Goal: Task Accomplishment & Management: Manage account settings

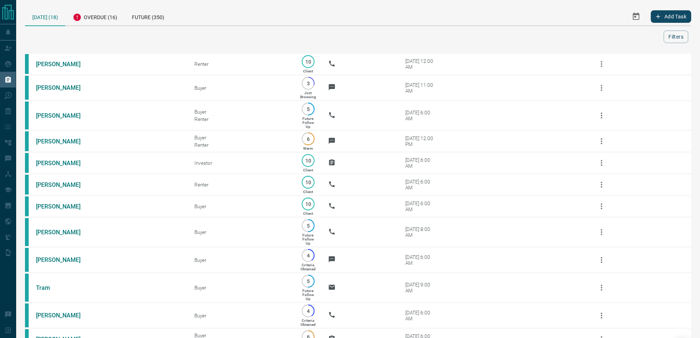
click at [415, 13] on div "[DATE] (18) Overdue (16) Future (350)" at bounding box center [258, 16] width 466 height 18
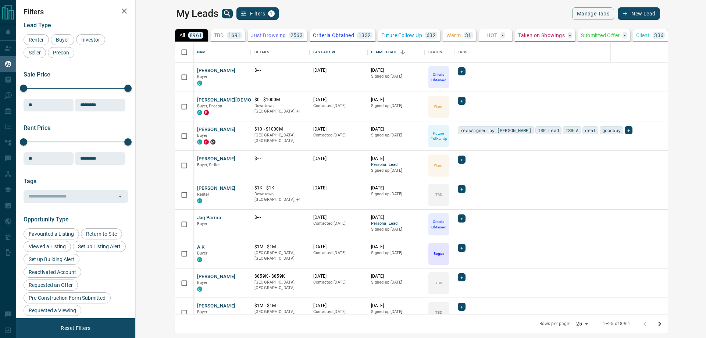
scroll to position [266, 561]
click at [223, 10] on icon "search button" at bounding box center [227, 13] width 9 height 9
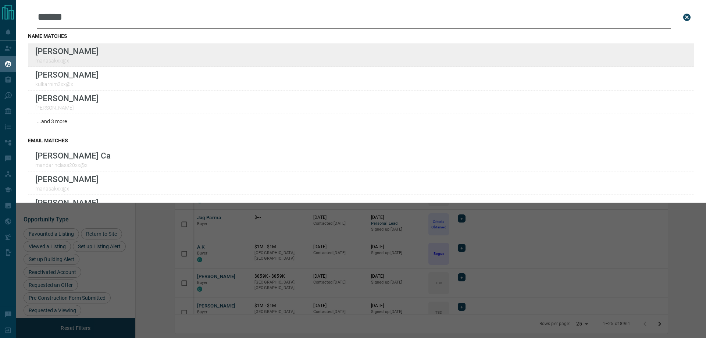
type input "******"
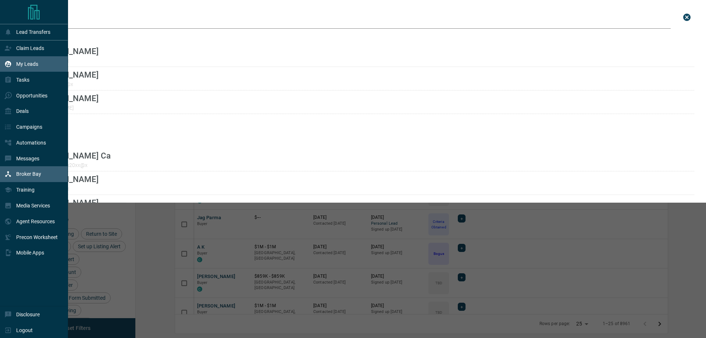
click at [29, 175] on p "Broker Bay" at bounding box center [28, 174] width 25 height 6
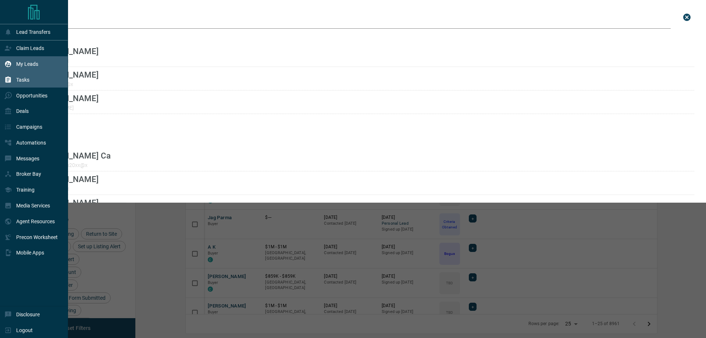
click at [4, 82] on div "Tasks" at bounding box center [34, 80] width 68 height 16
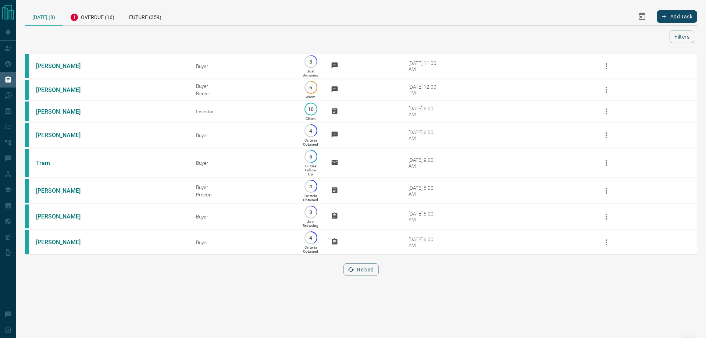
click at [247, 31] on div at bounding box center [348, 37] width 641 height 12
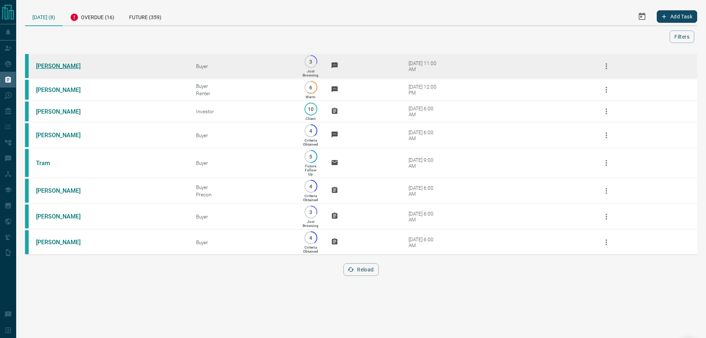
click at [64, 68] on link "[PERSON_NAME]" at bounding box center [63, 65] width 55 height 7
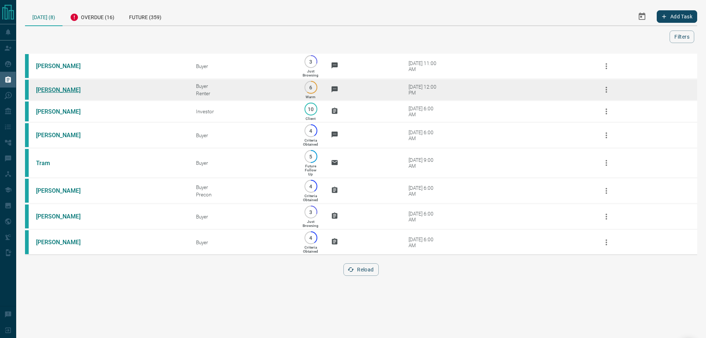
click at [46, 91] on link "[PERSON_NAME]" at bounding box center [63, 89] width 55 height 7
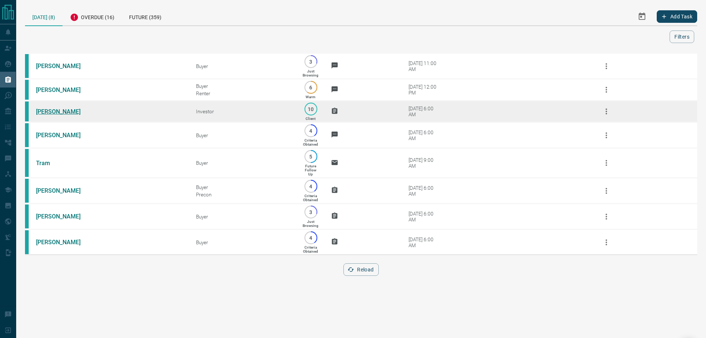
click at [49, 115] on link "[PERSON_NAME]" at bounding box center [63, 111] width 55 height 7
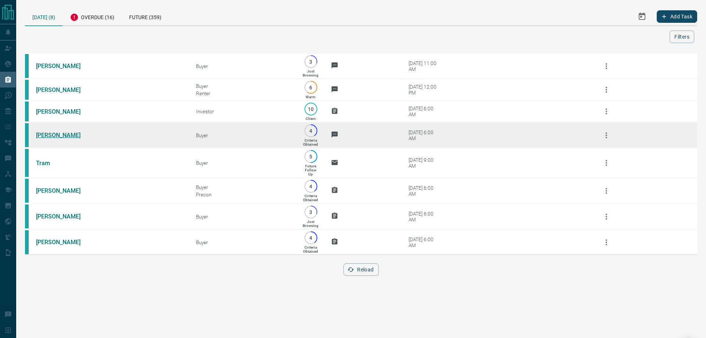
click at [44, 135] on link "[PERSON_NAME]" at bounding box center [63, 135] width 55 height 7
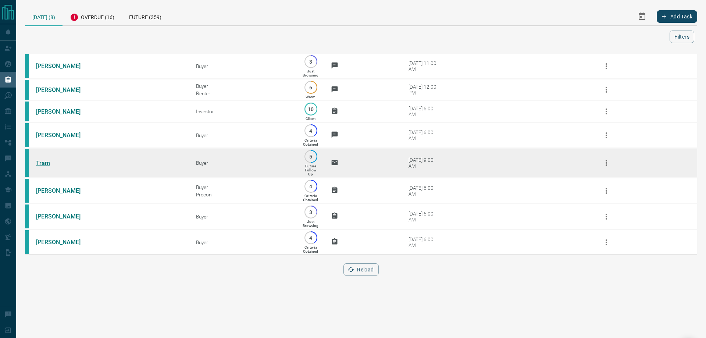
click at [39, 165] on link "Tram" at bounding box center [63, 163] width 55 height 7
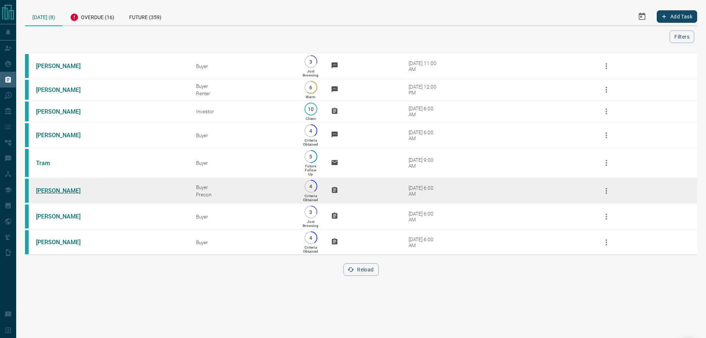
click at [50, 194] on link "[PERSON_NAME]" at bounding box center [63, 190] width 55 height 7
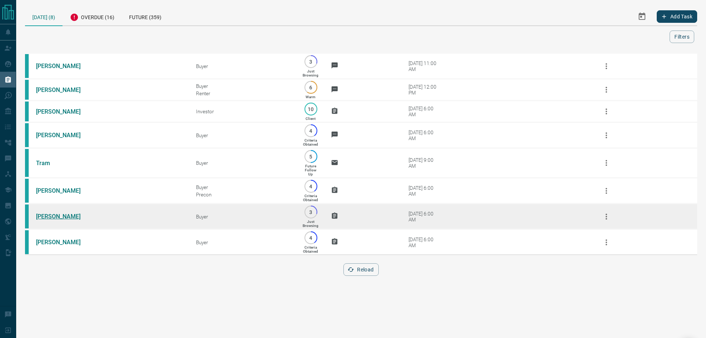
click at [53, 220] on link "[PERSON_NAME]" at bounding box center [63, 216] width 55 height 7
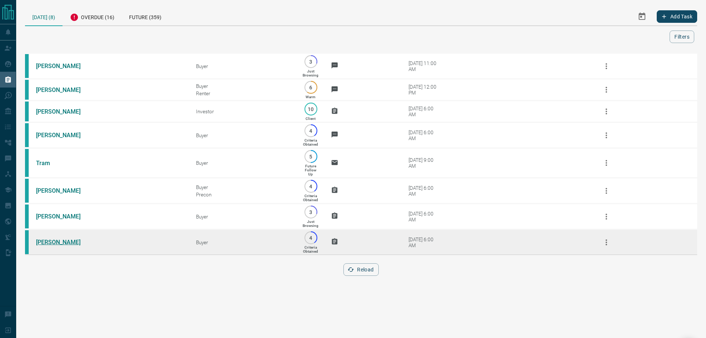
click at [49, 246] on link "[PERSON_NAME]" at bounding box center [63, 242] width 55 height 7
